Goal: Navigation & Orientation: Find specific page/section

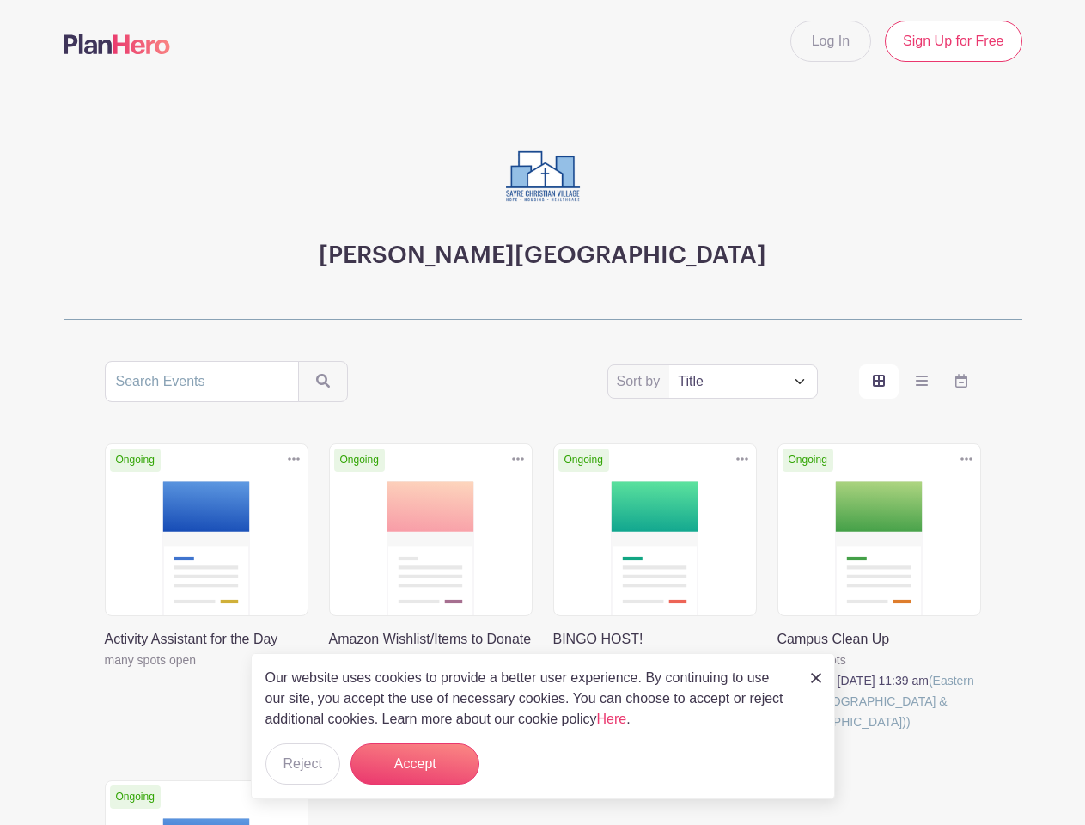
click at [542, 412] on div "Sort by Title Recently modified Newest Upcoming dates Ongoing Duplicate [GEOGRA…" at bounding box center [543, 739] width 876 height 756
click at [543, 593] on div "Ongoing Duplicate [GEOGRAPHIC_DATA] BINGO HOST! 67 open spots Next Date: [DATE]…" at bounding box center [655, 608] width 224 height 330
click at [294, 459] on icon at bounding box center [294, 458] width 12 height 3
click at [518, 459] on icon at bounding box center [518, 458] width 12 height 3
click at [742, 459] on icon at bounding box center [742, 458] width 12 height 3
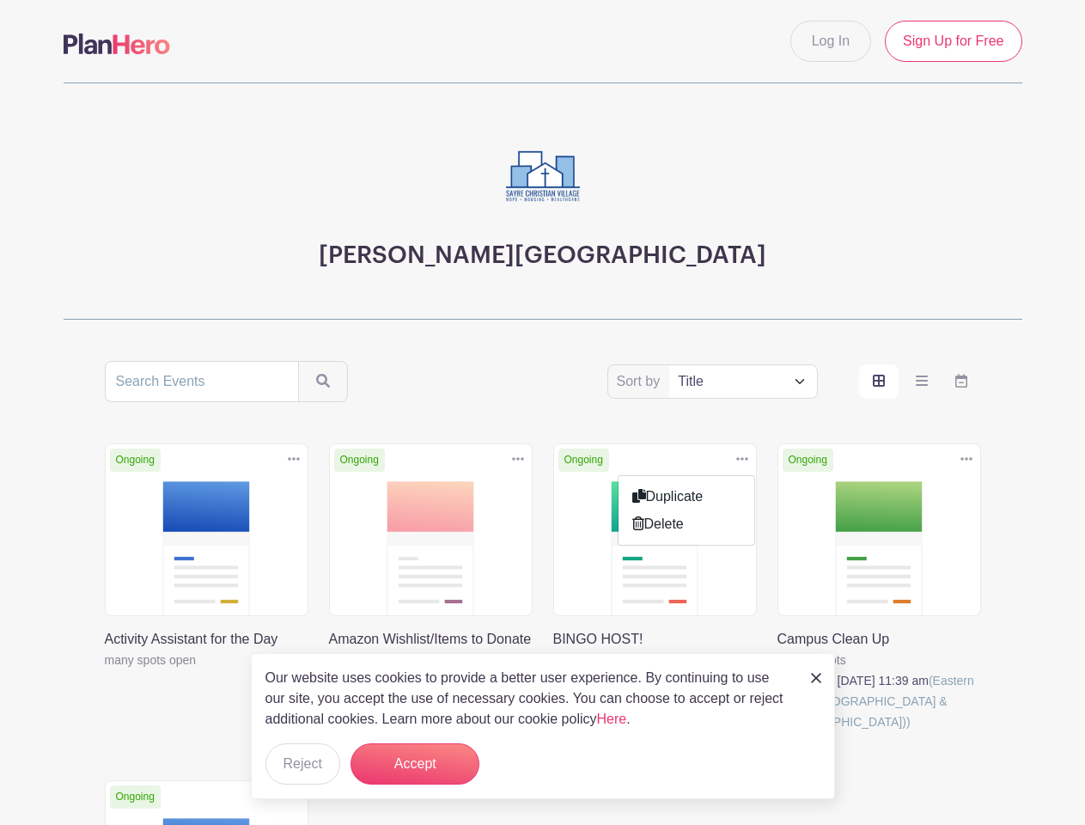
click at [966, 459] on icon at bounding box center [966, 458] width 12 height 3
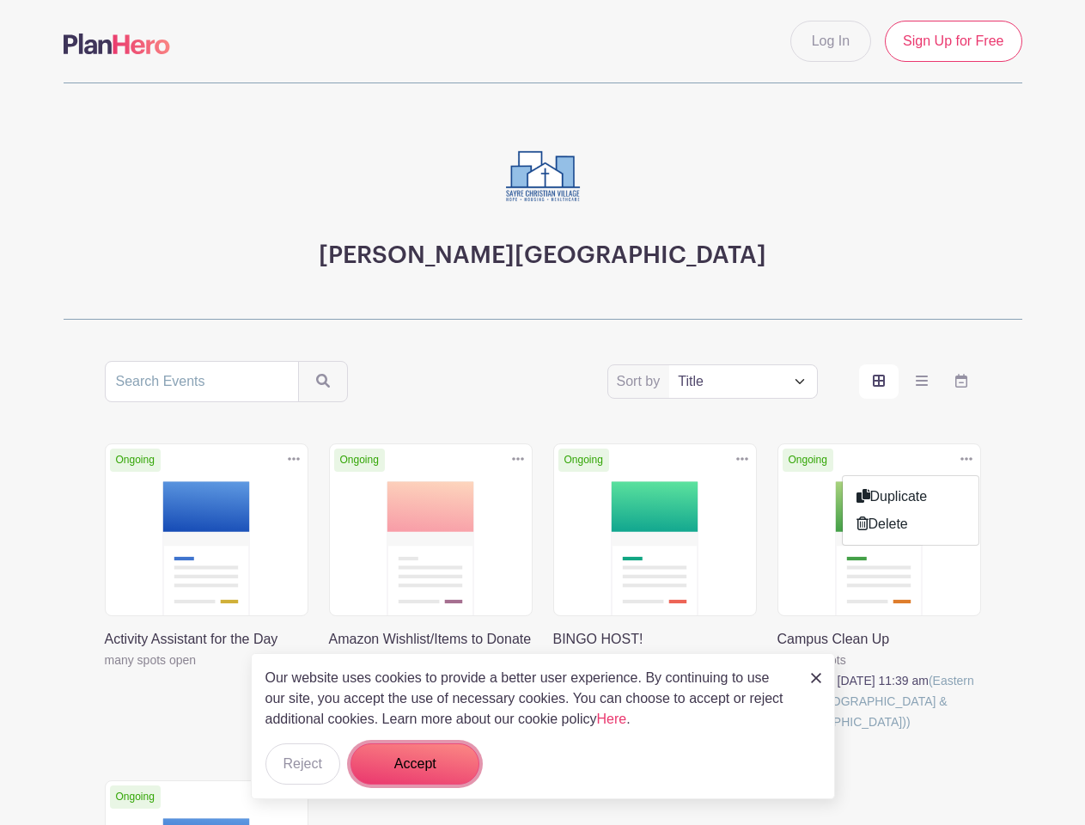
click at [415, 764] on button "Accept" at bounding box center [414, 763] width 129 height 41
